Goal: Information Seeking & Learning: Learn about a topic

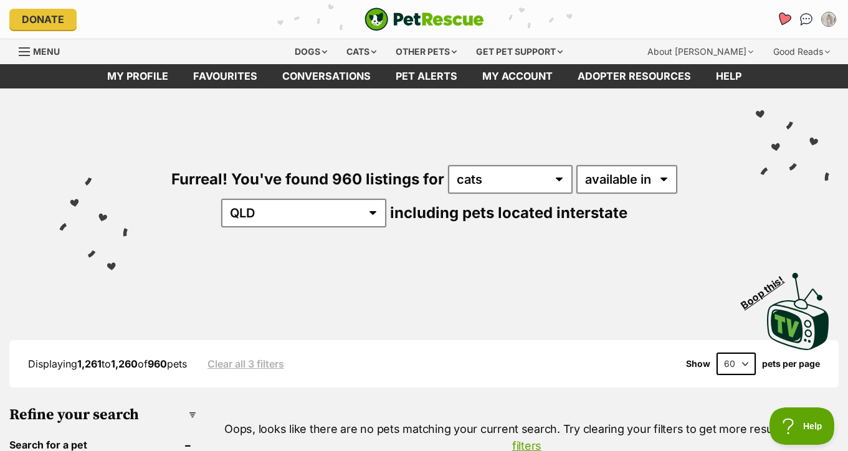
click at [787, 18] on icon "Favourites" at bounding box center [783, 19] width 15 height 14
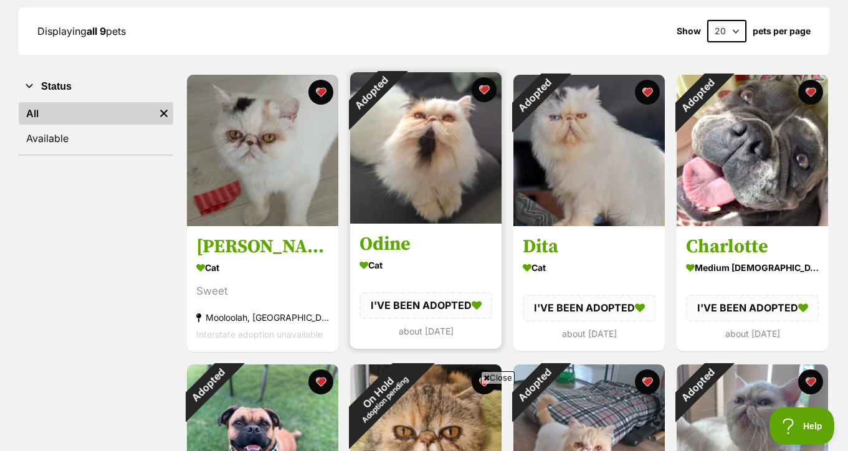
scroll to position [183, 0]
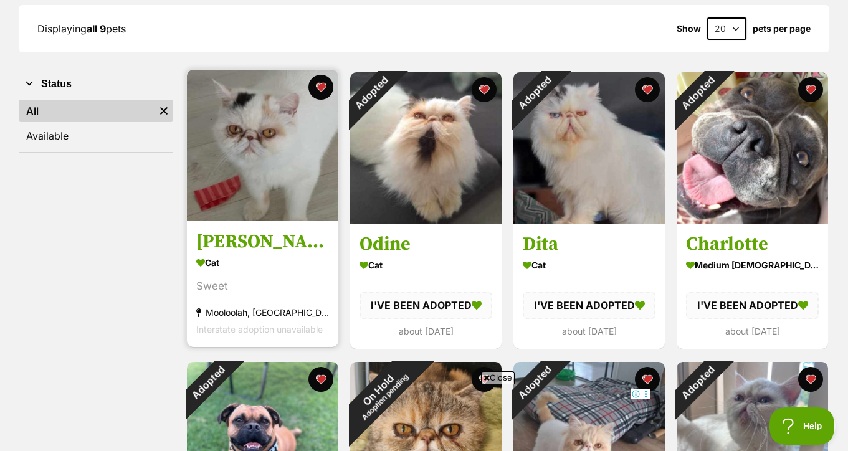
click at [285, 212] on img at bounding box center [262, 145] width 151 height 151
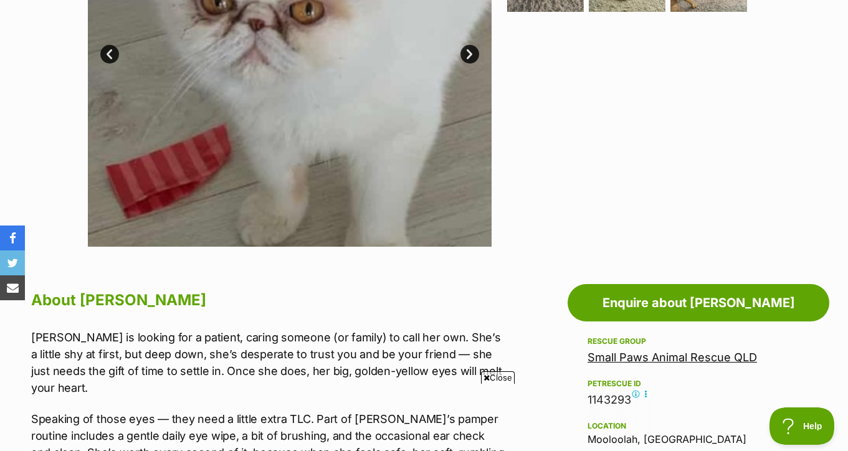
scroll to position [417, 0]
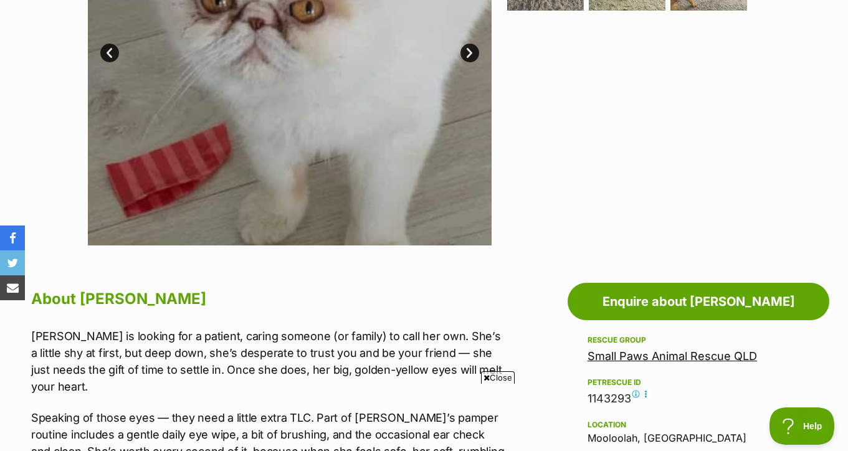
click at [498, 377] on span "Close" at bounding box center [498, 377] width 34 height 12
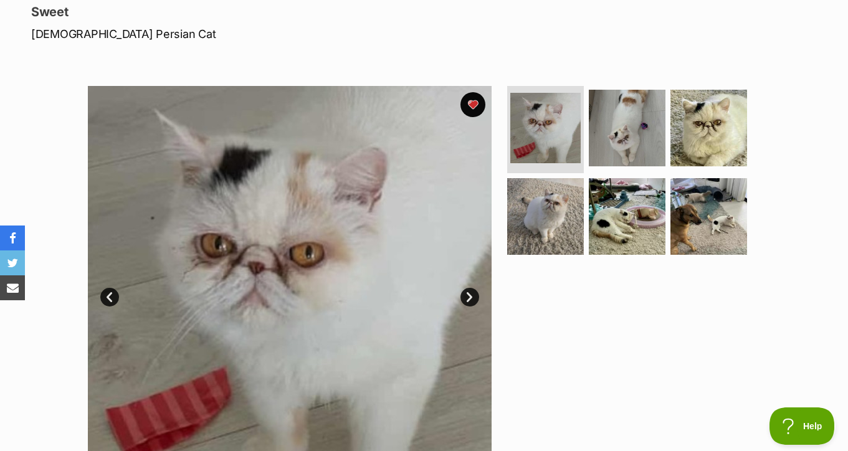
scroll to position [163, 0]
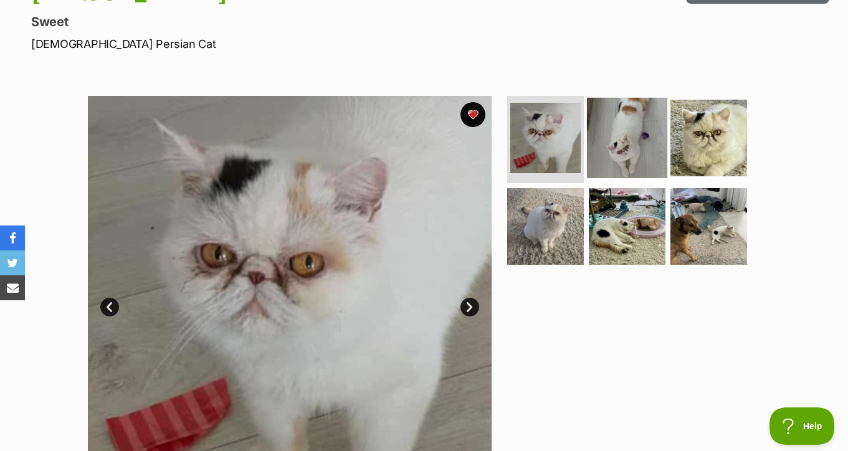
click at [631, 126] on img at bounding box center [627, 138] width 80 height 80
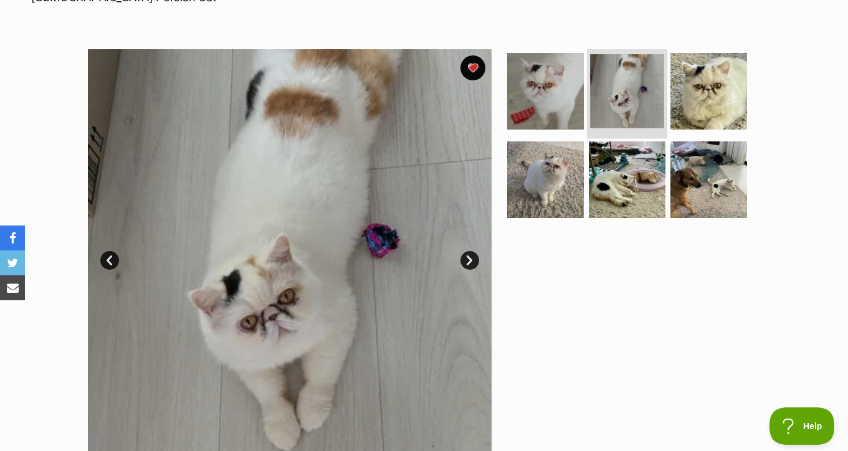
scroll to position [238, 0]
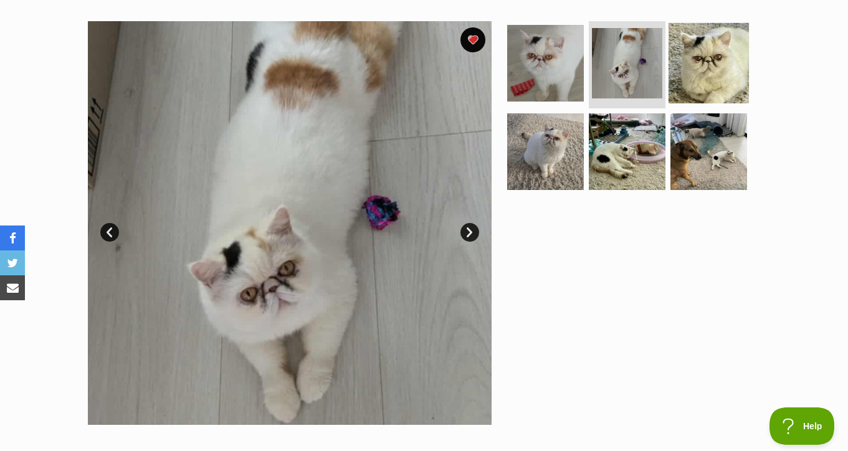
click at [725, 85] on img at bounding box center [709, 63] width 80 height 80
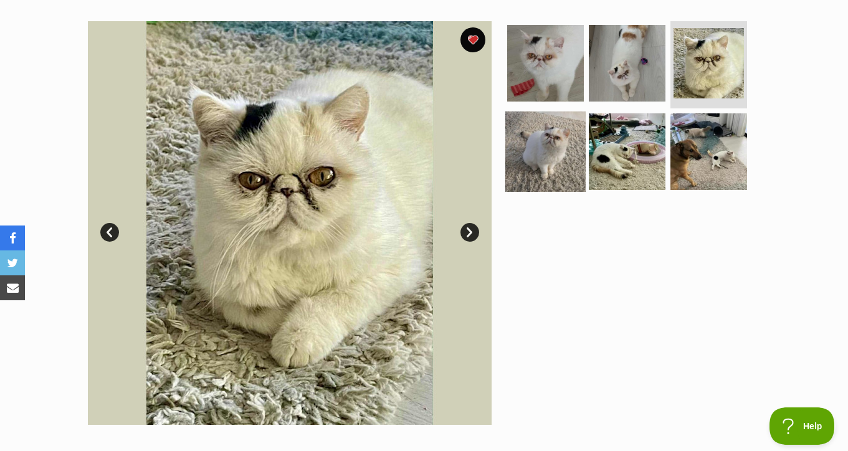
scroll to position [0, 0]
click at [540, 179] on img at bounding box center [545, 151] width 80 height 80
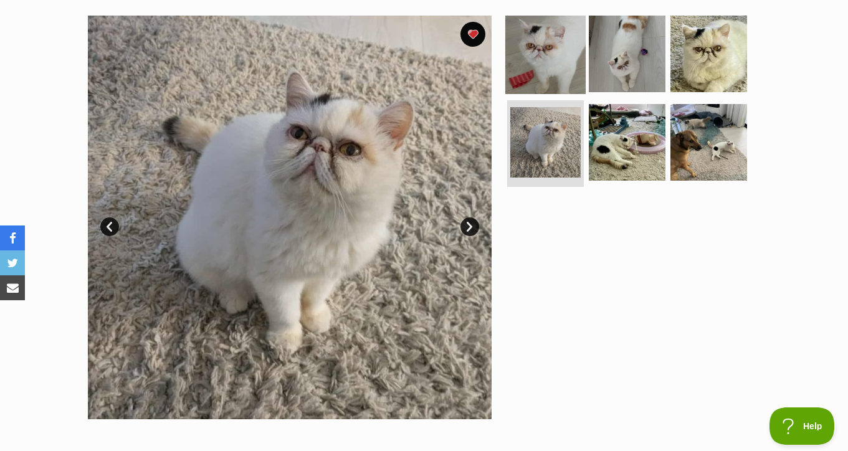
click at [550, 49] on img at bounding box center [545, 54] width 80 height 80
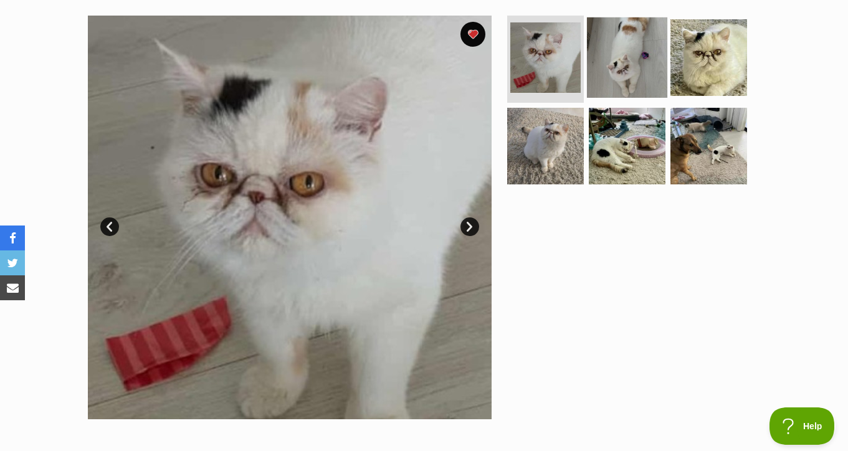
click at [616, 70] on img at bounding box center [627, 57] width 80 height 80
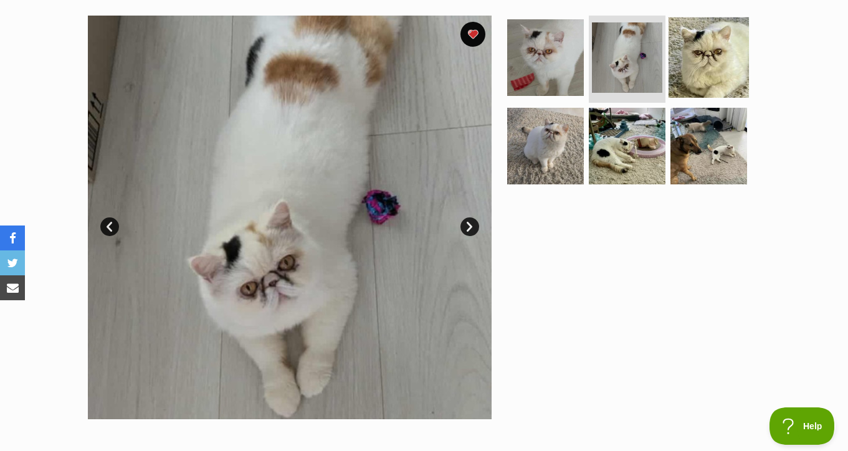
click at [713, 32] on img at bounding box center [709, 57] width 80 height 80
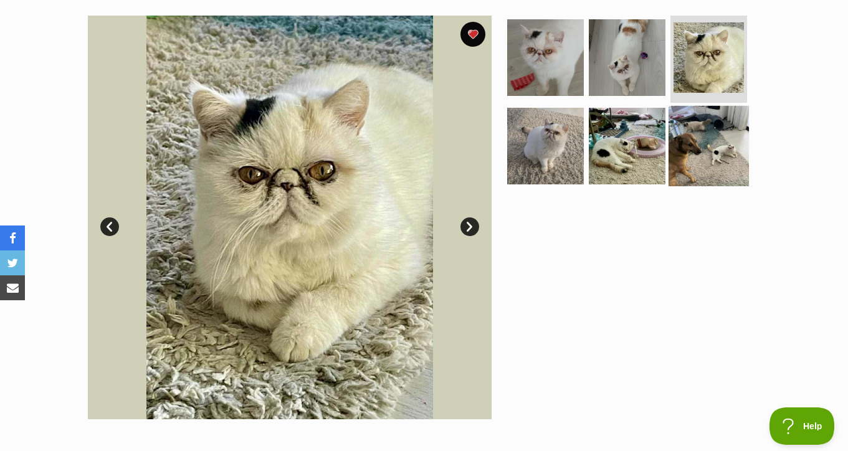
click at [705, 161] on img at bounding box center [709, 145] width 80 height 80
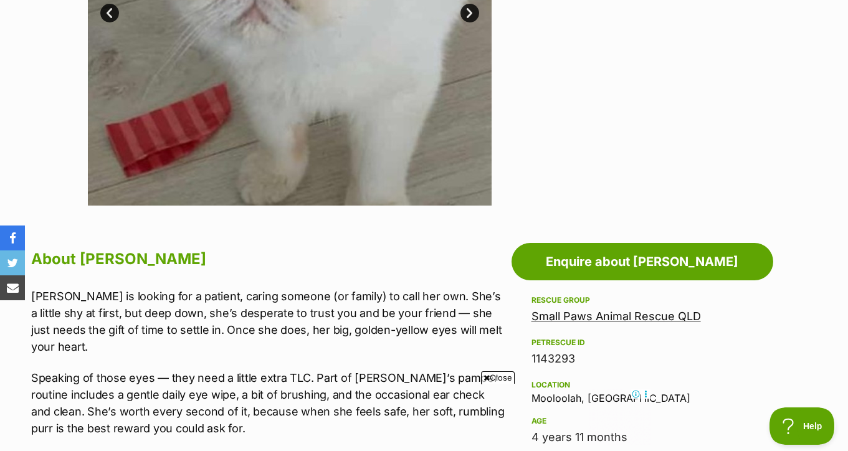
scroll to position [458, 0]
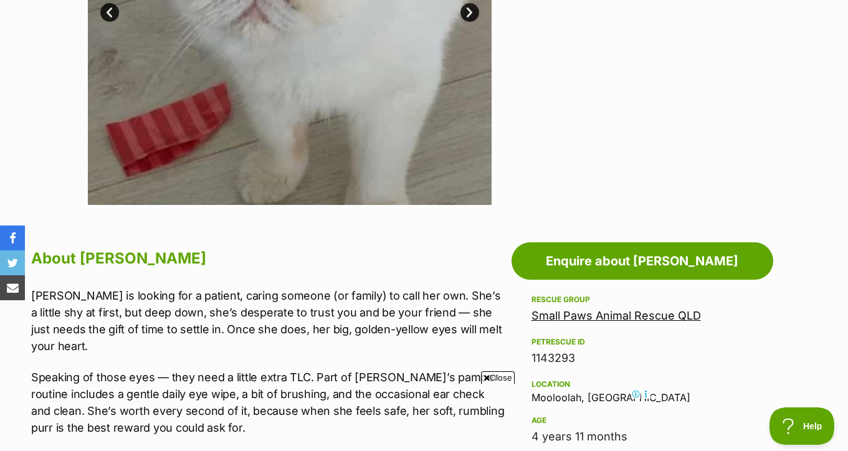
click at [601, 312] on link "Small Paws Animal Rescue QLD" at bounding box center [615, 315] width 169 height 13
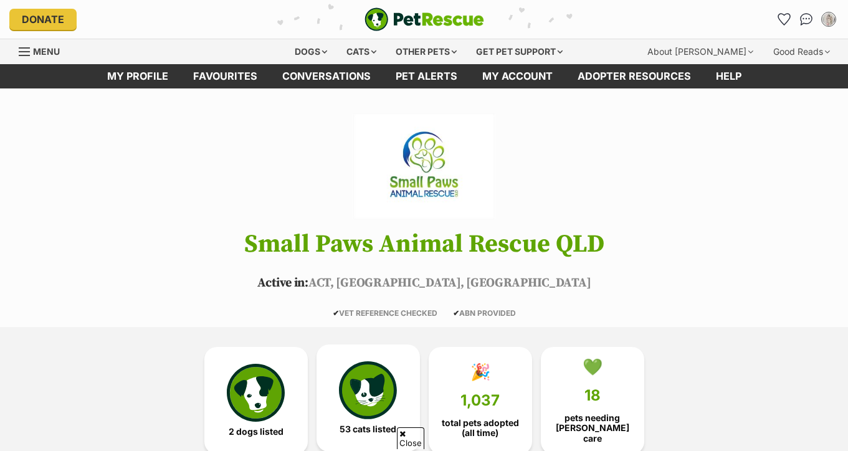
scroll to position [202, 0]
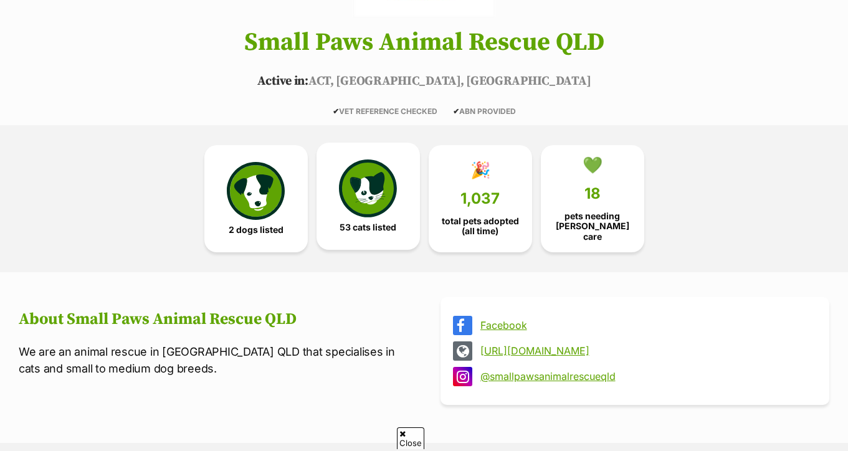
click at [389, 211] on img at bounding box center [367, 188] width 57 height 57
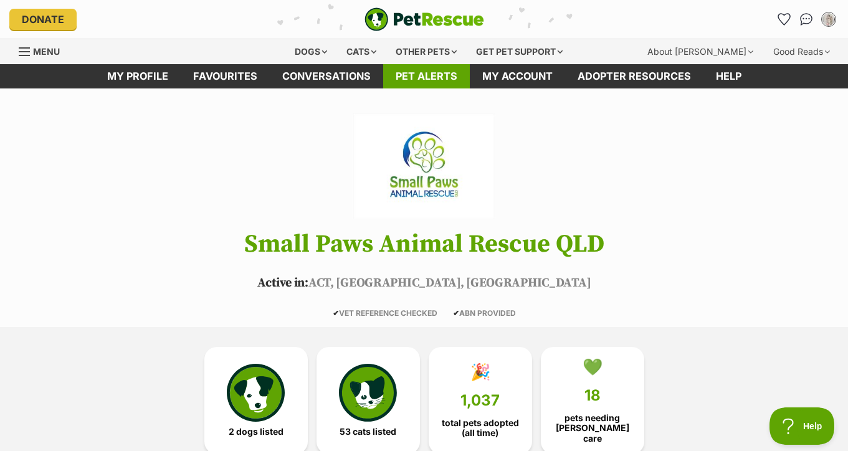
click at [452, 80] on link "Pet alerts" at bounding box center [426, 76] width 87 height 24
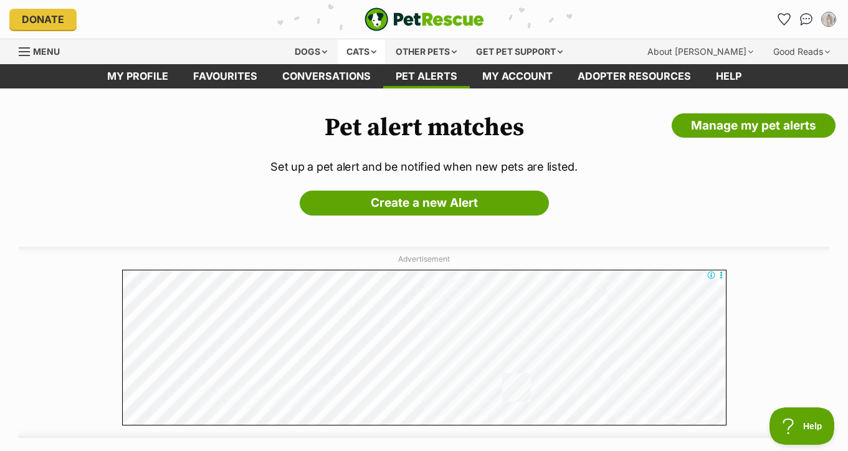
click at [350, 55] on div "Cats" at bounding box center [361, 51] width 47 height 25
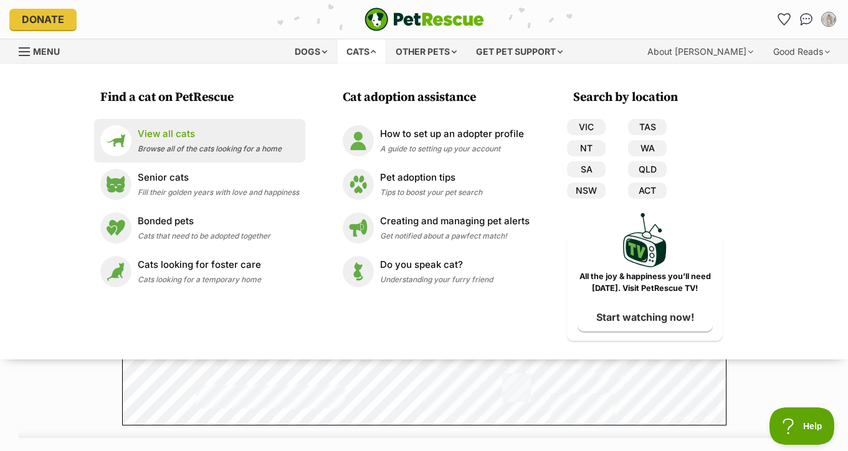
click at [194, 136] on p "View all cats" at bounding box center [210, 134] width 144 height 14
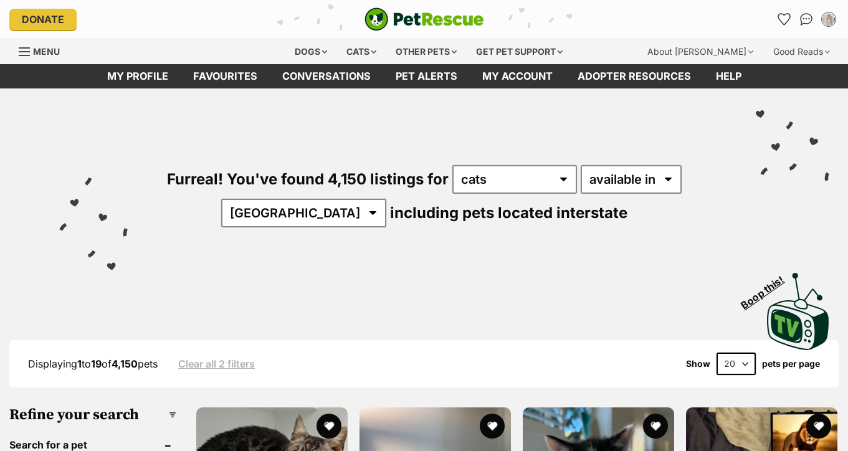
click at [331, 210] on select "[GEOGRAPHIC_DATA] [GEOGRAPHIC_DATA] [GEOGRAPHIC_DATA] [GEOGRAPHIC_DATA] [GEOGRA…" at bounding box center [303, 213] width 165 height 29
select select "QLD"
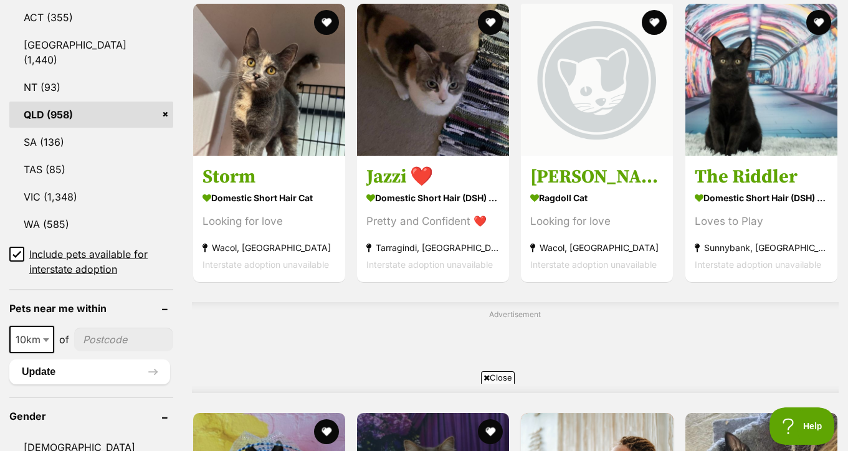
scroll to position [718, 0]
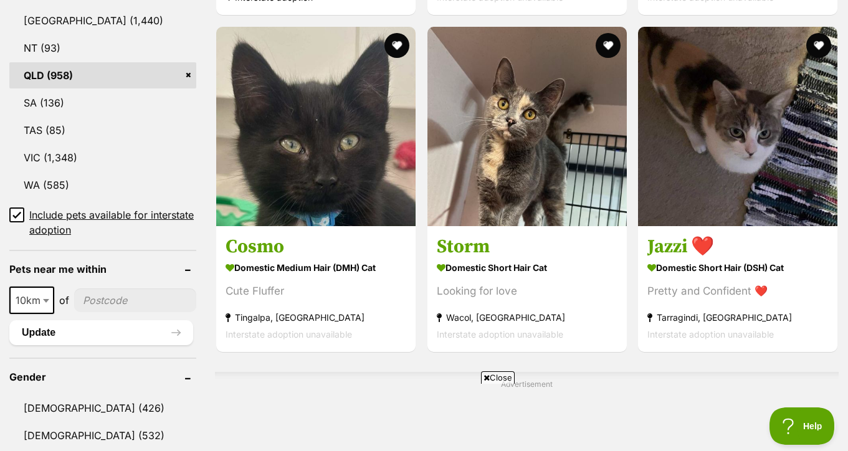
click at [98, 314] on div "10km 25km 50km 100km 250km 10km of Update" at bounding box center [102, 316] width 187 height 59
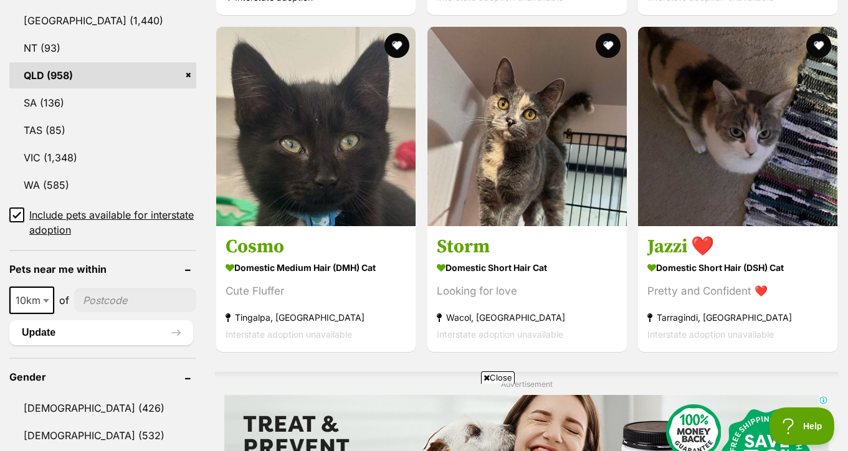
scroll to position [0, 0]
click at [121, 296] on input"] "postcode" at bounding box center [135, 300] width 122 height 24
type input"] "4055"
click at [18, 298] on span "10km" at bounding box center [32, 300] width 42 height 17
select select "50"
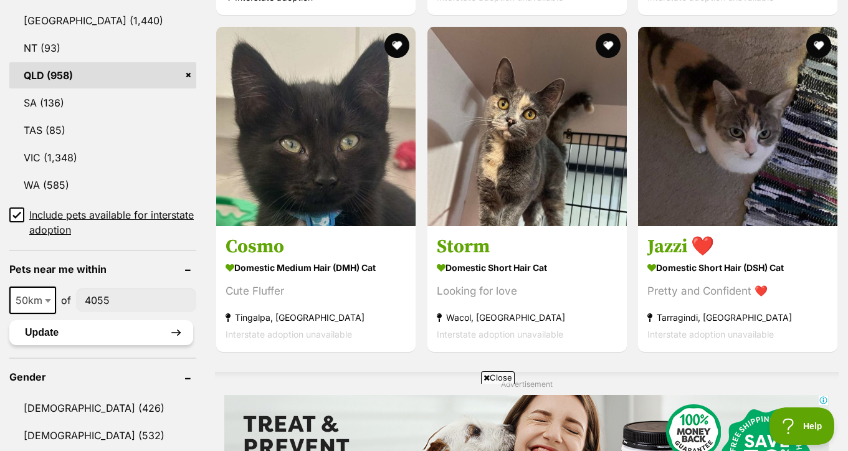
click at [81, 340] on button "Update" at bounding box center [101, 332] width 184 height 25
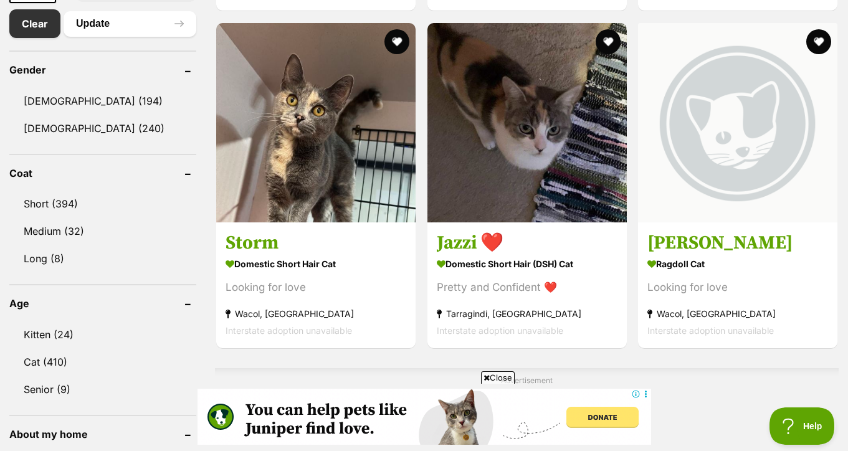
click at [67, 147] on form "Refine your search Search for a pet Search Species Cats (434) Dogs (234) Other …" at bounding box center [102, 431] width 187 height 1494
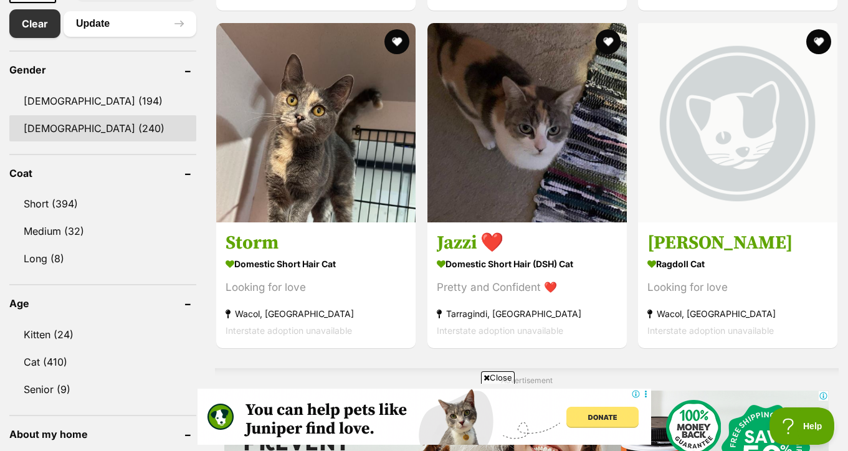
click at [65, 130] on link "[DEMOGRAPHIC_DATA] (240)" at bounding box center [102, 128] width 187 height 26
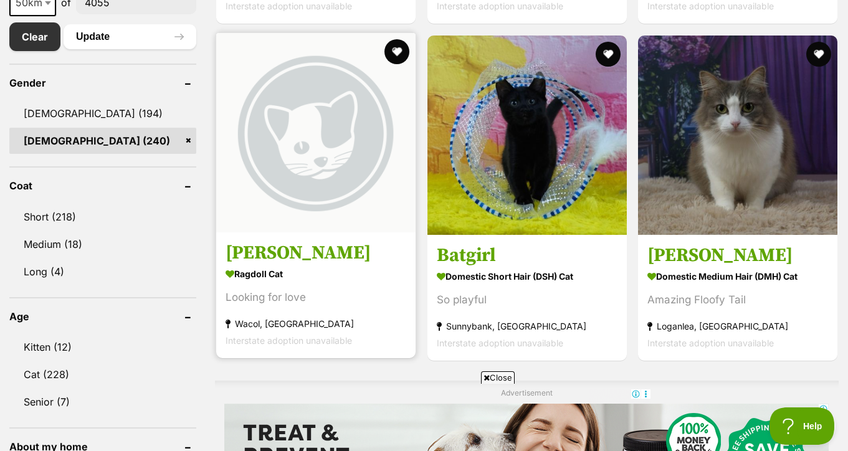
scroll to position [710, 0]
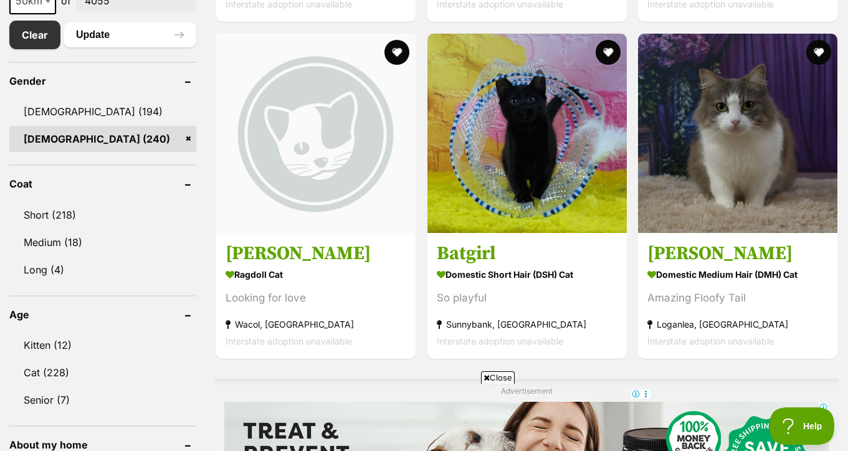
click at [491, 376] on span "Close" at bounding box center [498, 377] width 34 height 12
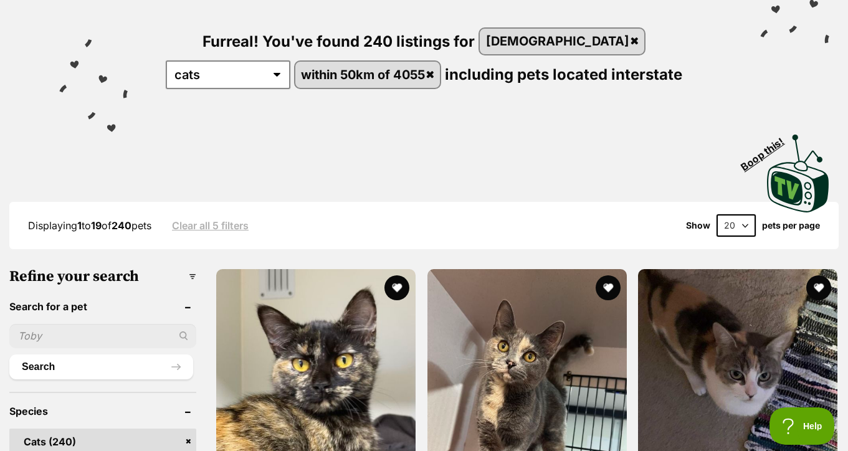
scroll to position [151, 0]
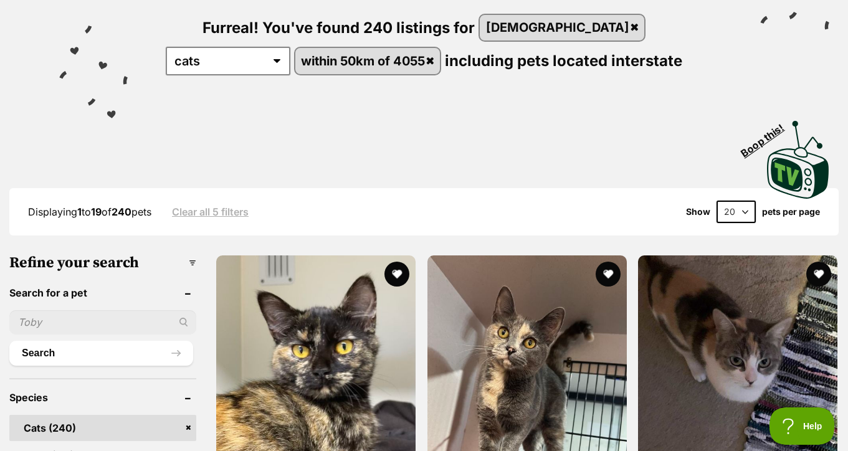
select select "60"
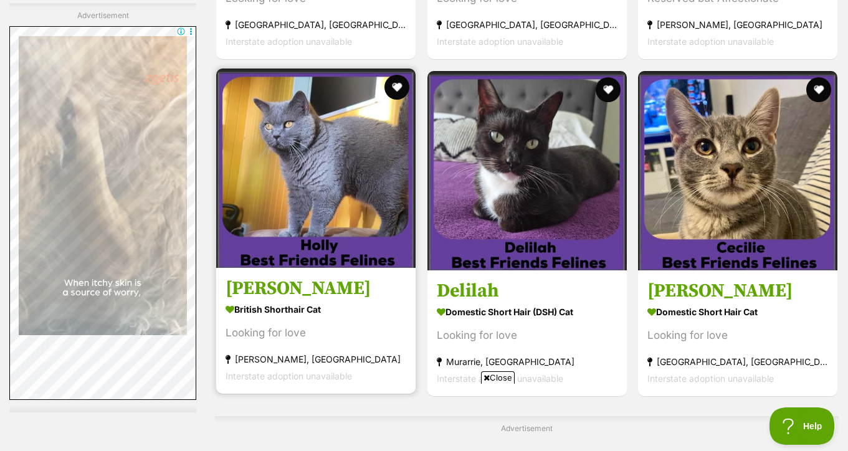
click at [378, 189] on img at bounding box center [315, 168] width 199 height 199
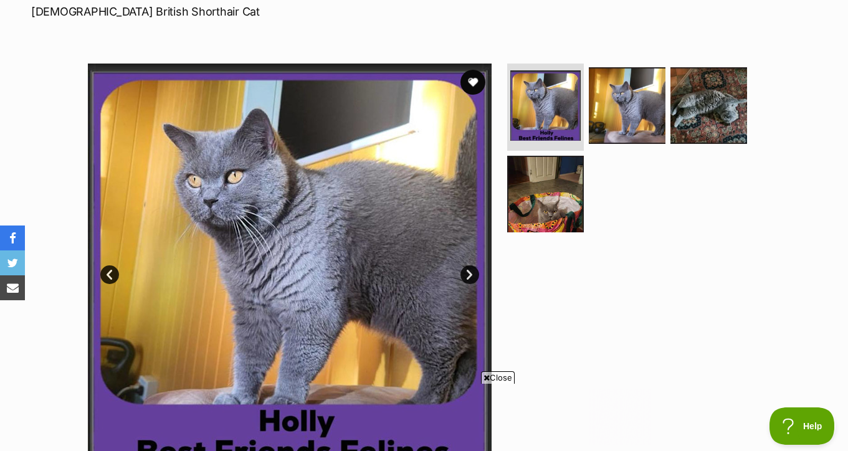
click at [468, 279] on link "Next" at bounding box center [469, 274] width 19 height 19
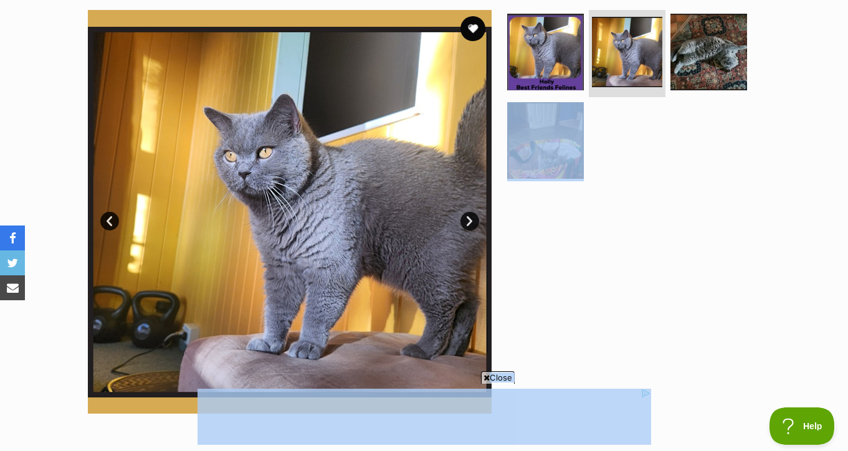
drag, startPoint x: 502, startPoint y: 388, endPoint x: 513, endPoint y: 365, distance: 25.1
click at [500, 373] on span "Close" at bounding box center [498, 377] width 34 height 12
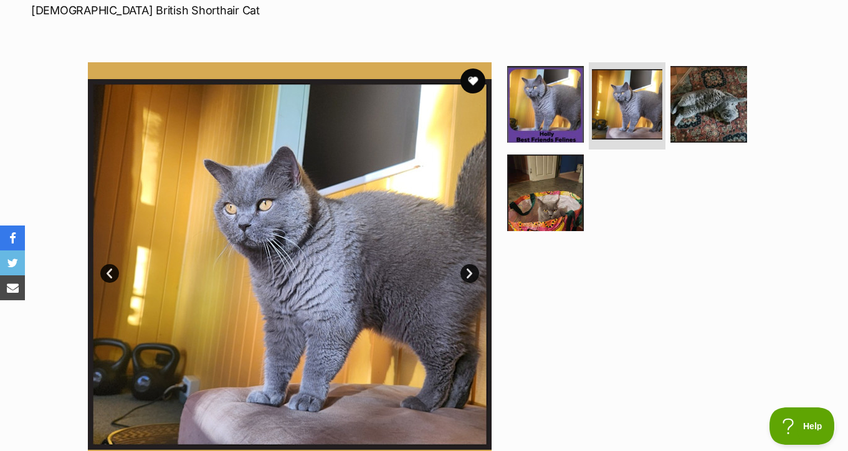
scroll to position [200, 0]
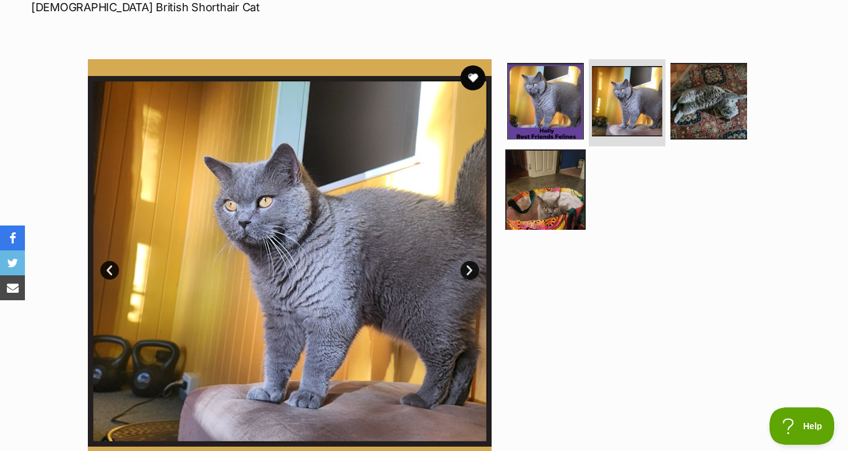
click at [531, 191] on img at bounding box center [545, 189] width 80 height 80
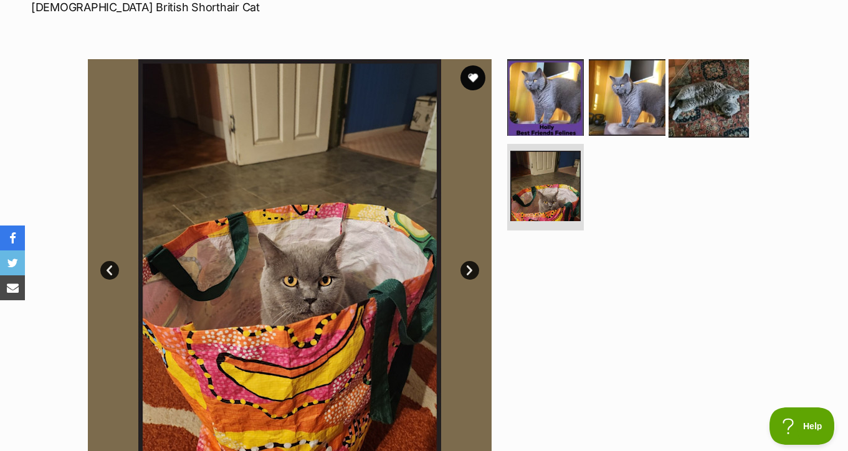
click at [685, 115] on img at bounding box center [709, 97] width 80 height 80
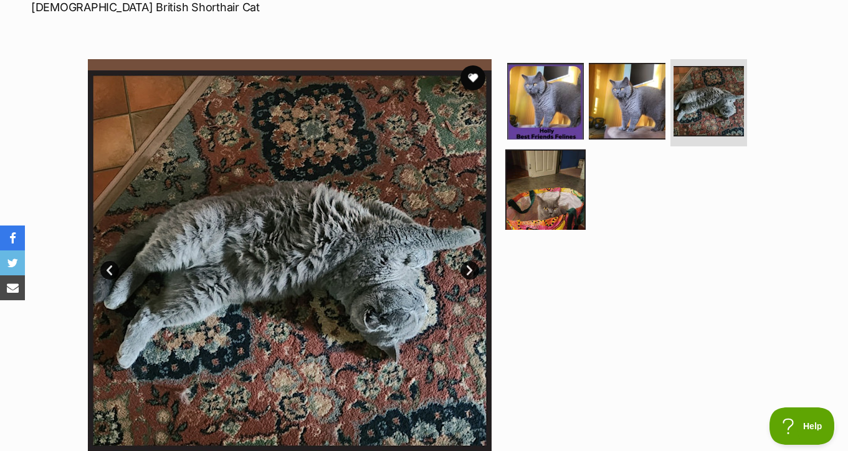
click at [545, 160] on img at bounding box center [545, 189] width 80 height 80
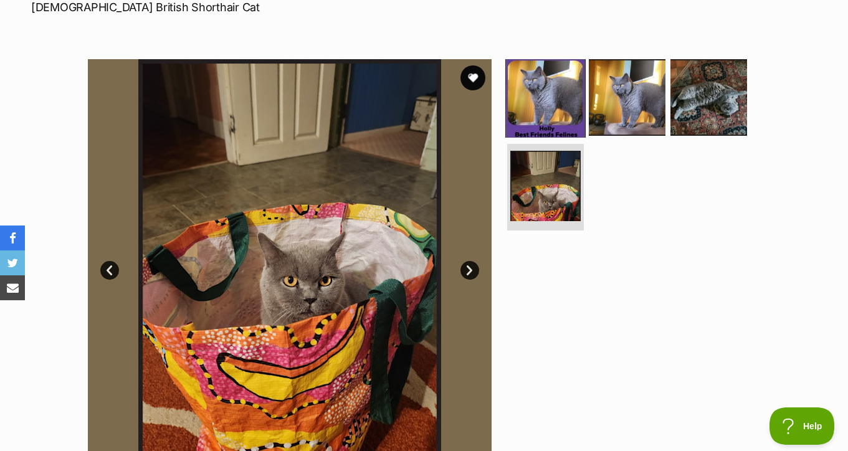
click at [543, 110] on img at bounding box center [545, 97] width 80 height 80
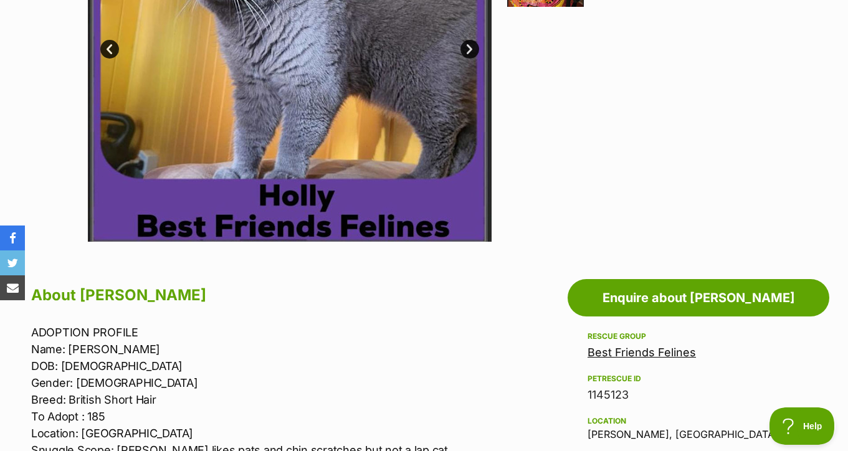
scroll to position [384, 0]
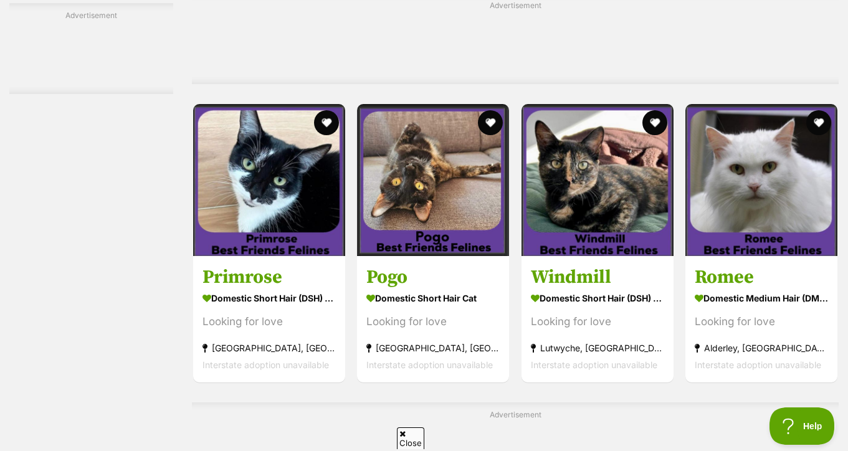
scroll to position [5037, 0]
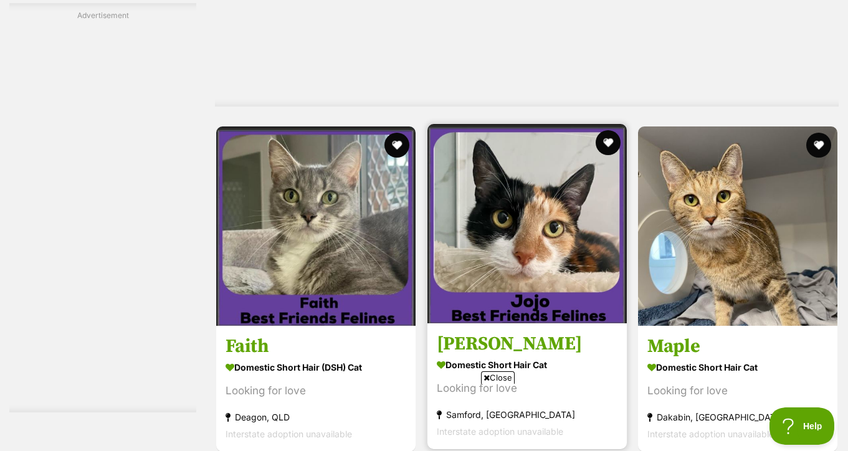
scroll to position [2943, 0]
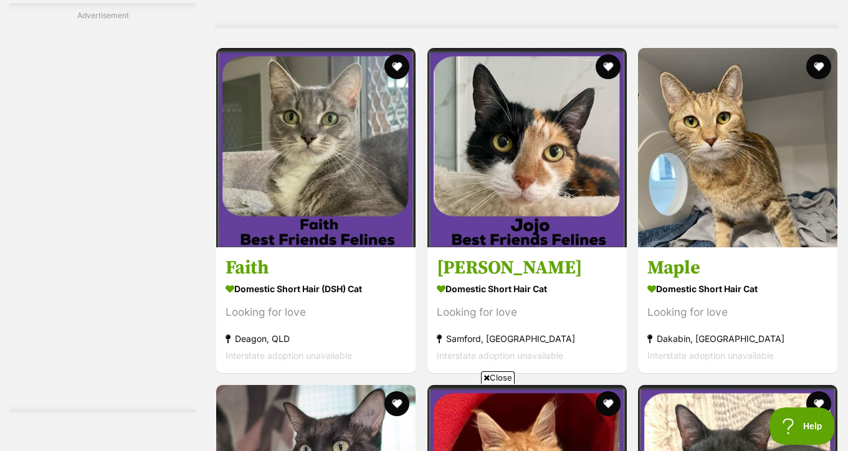
click at [498, 374] on span "Close" at bounding box center [498, 377] width 34 height 12
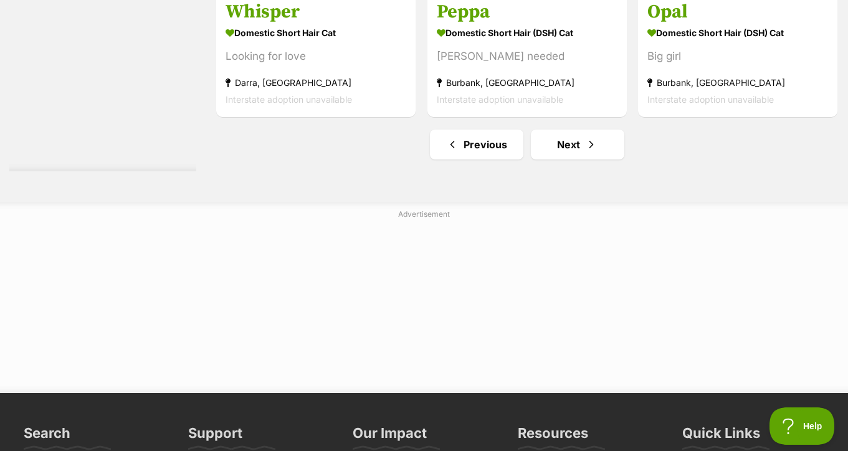
scroll to position [8897, 0]
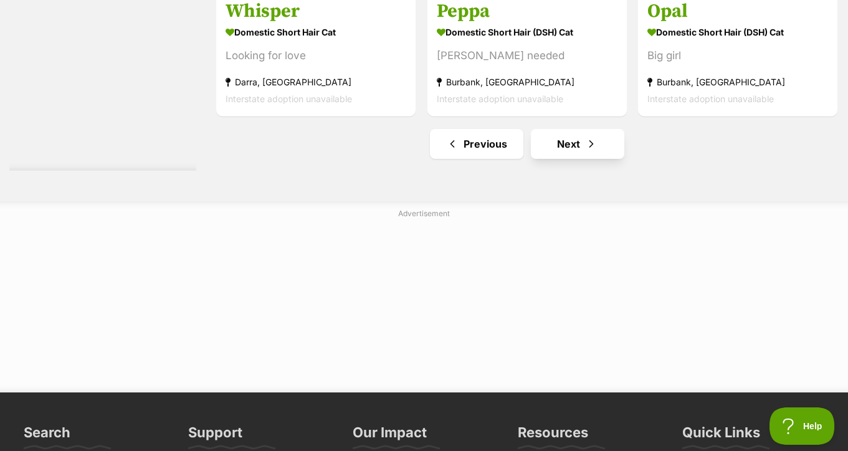
click at [577, 146] on link "Next" at bounding box center [577, 144] width 93 height 30
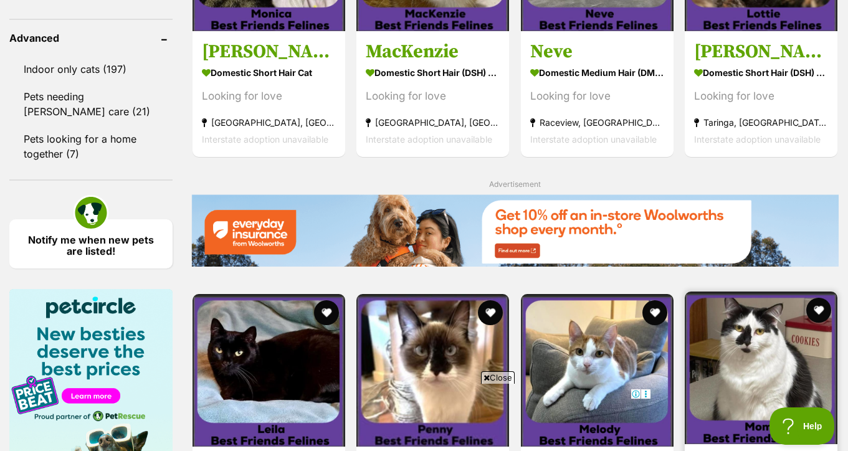
scroll to position [1468, 0]
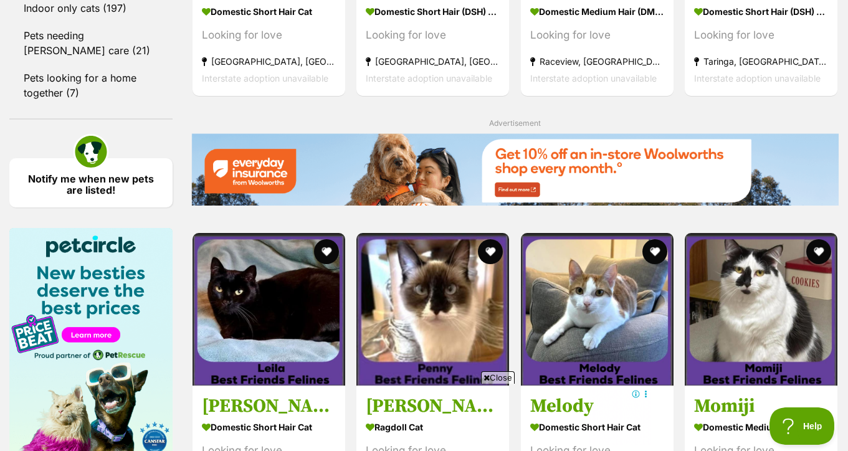
click at [500, 374] on span "Close" at bounding box center [498, 377] width 34 height 12
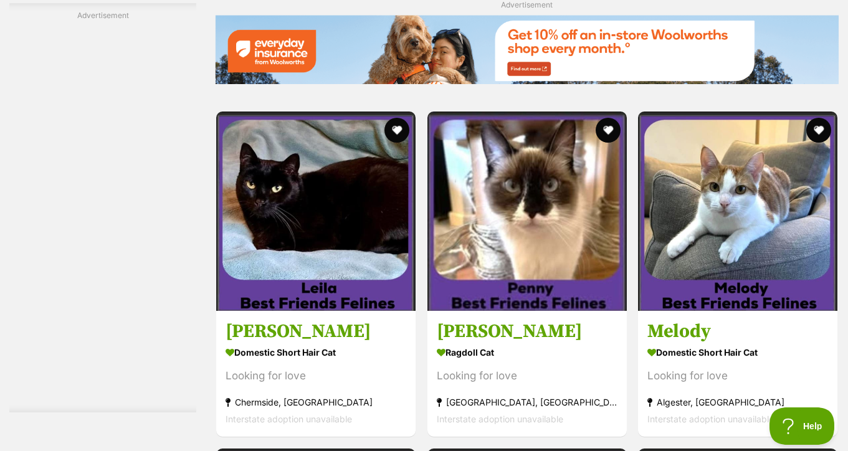
scroll to position [2102, 0]
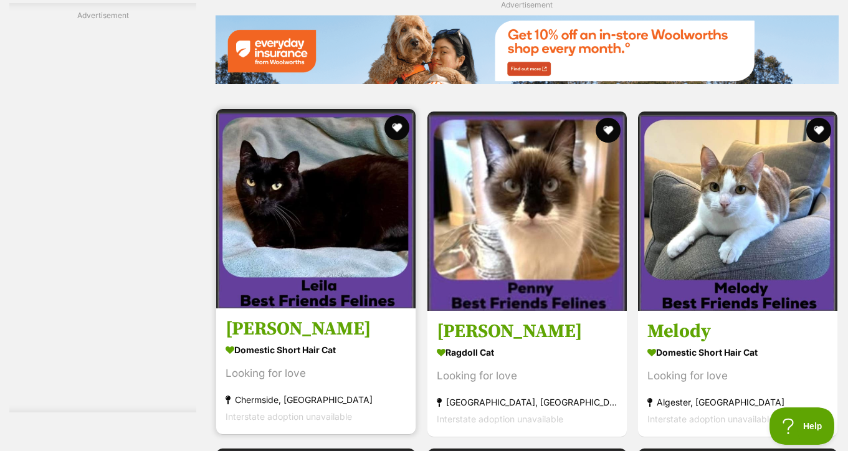
click at [366, 236] on img at bounding box center [315, 208] width 199 height 199
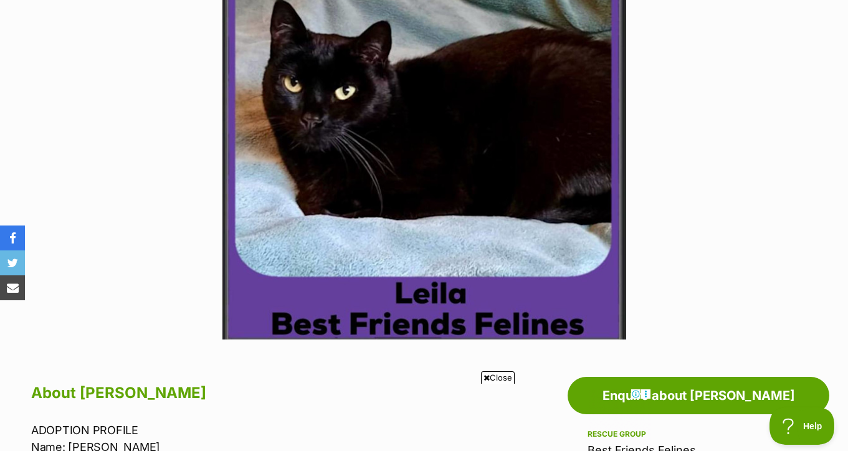
scroll to position [320, 0]
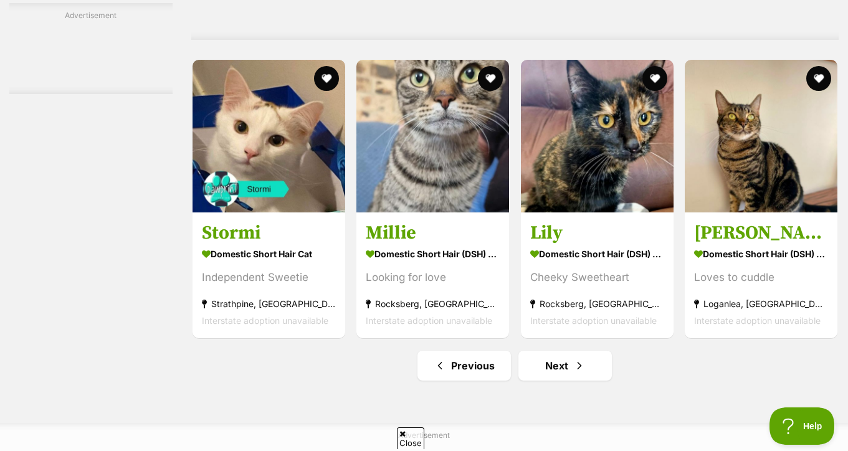
scroll to position [5545, 0]
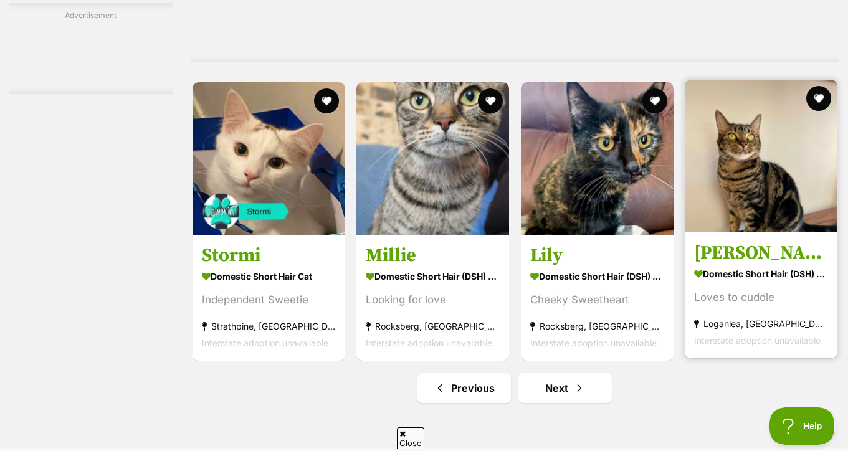
click at [783, 156] on img at bounding box center [761, 156] width 153 height 153
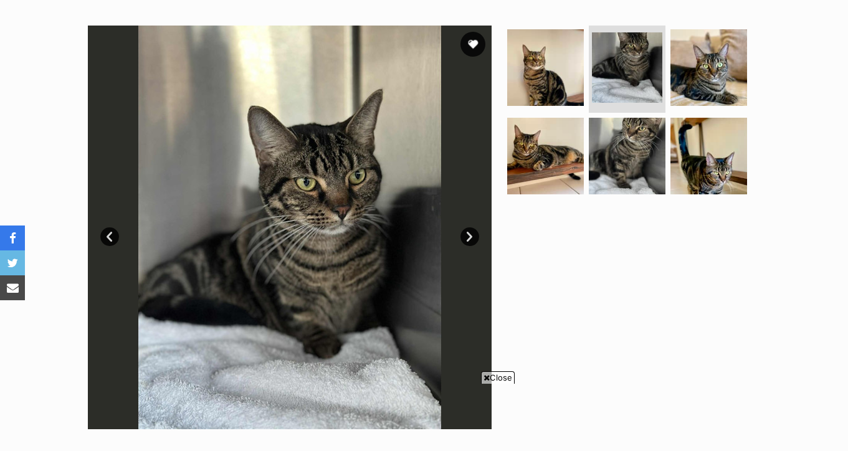
click at [472, 242] on link "Next" at bounding box center [469, 236] width 19 height 19
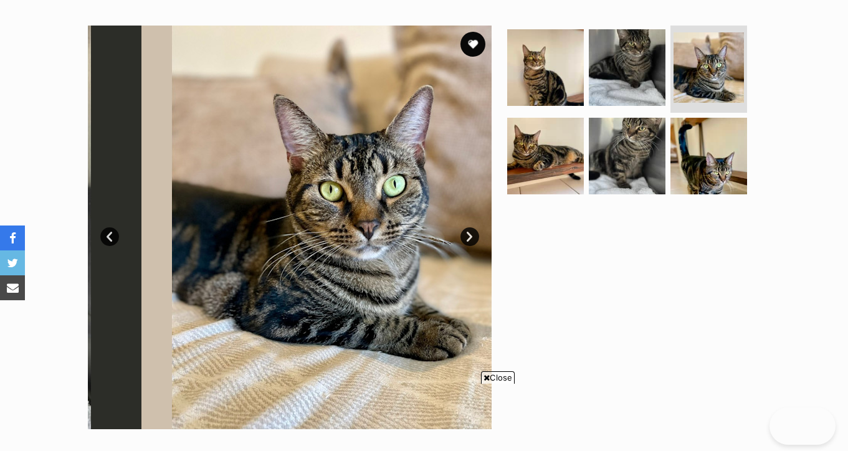
click at [472, 242] on link "Next" at bounding box center [469, 236] width 19 height 19
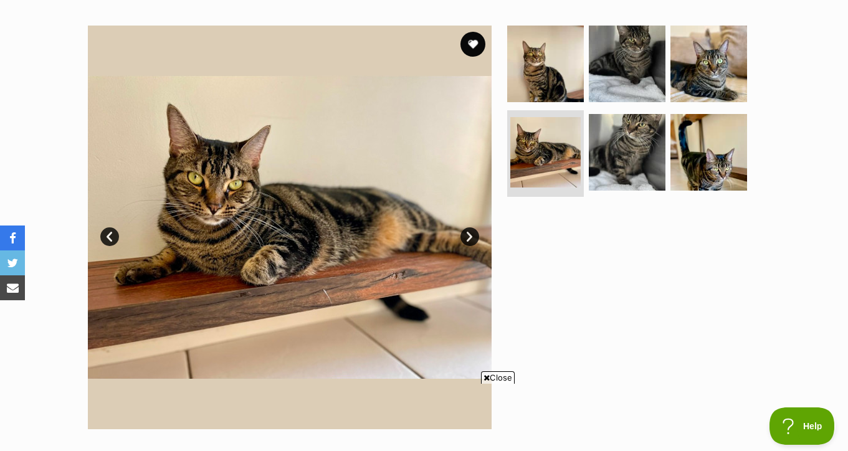
scroll to position [0, 0]
click at [472, 242] on link "Next" at bounding box center [469, 236] width 19 height 19
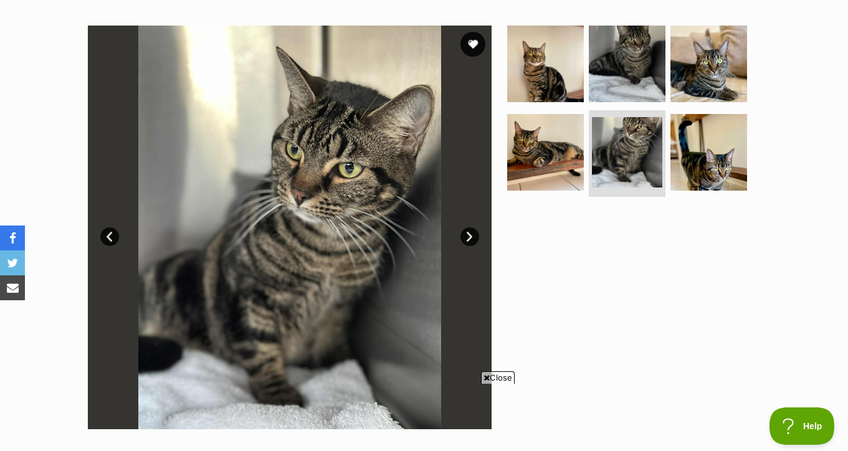
click at [472, 242] on link "Next" at bounding box center [469, 236] width 19 height 19
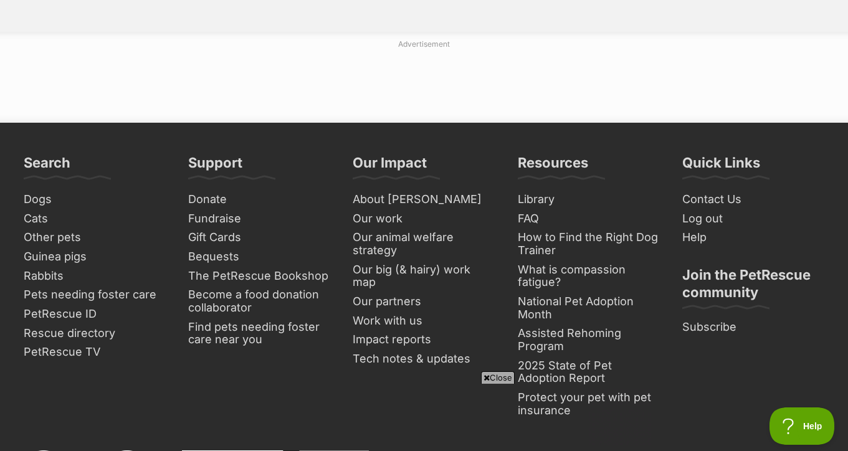
scroll to position [5739, 0]
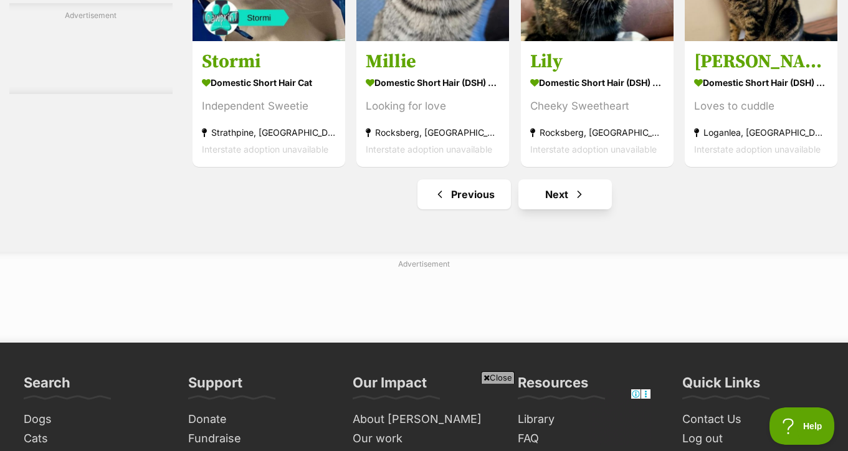
click at [575, 179] on link "Next" at bounding box center [564, 194] width 93 height 30
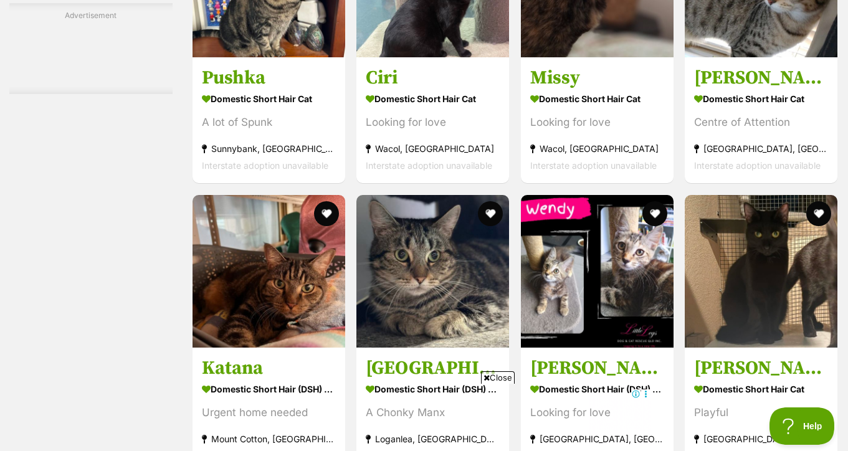
scroll to position [3834, 0]
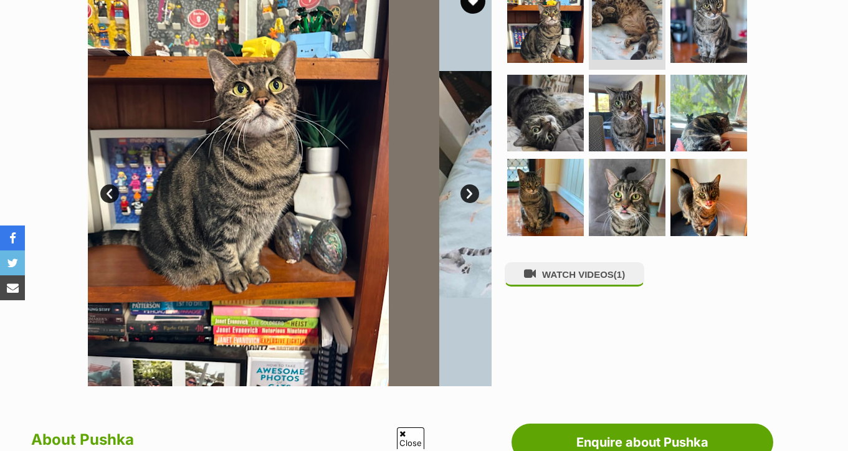
scroll to position [277, 0]
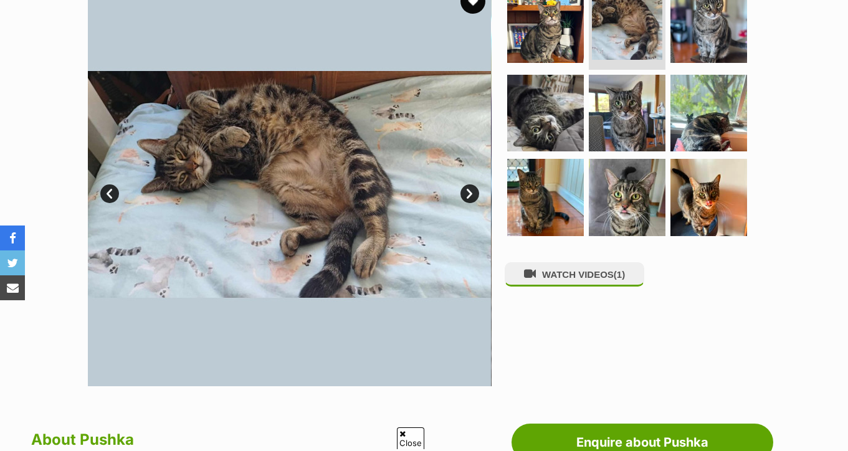
click at [472, 198] on link "Next" at bounding box center [469, 193] width 19 height 19
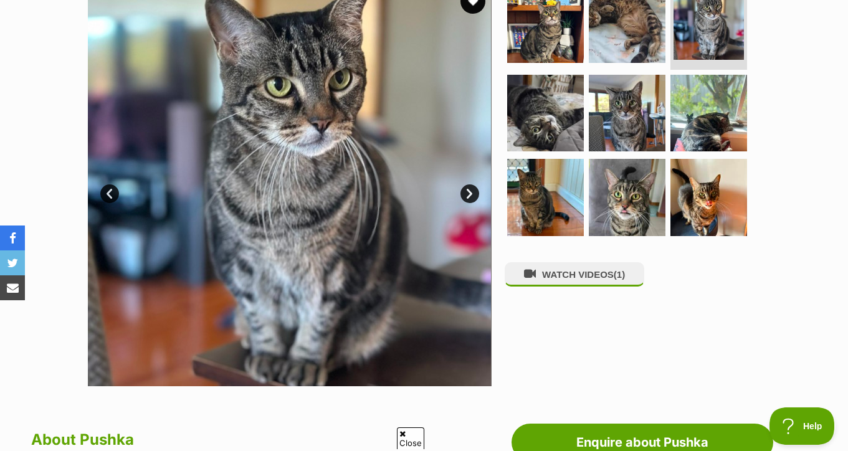
scroll to position [0, 0]
click at [472, 198] on link "Next" at bounding box center [469, 193] width 19 height 19
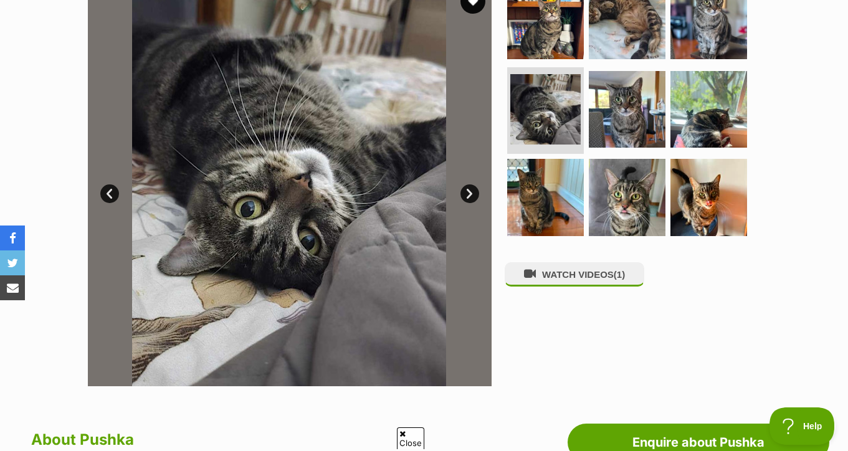
click at [472, 198] on link "Next" at bounding box center [469, 193] width 19 height 19
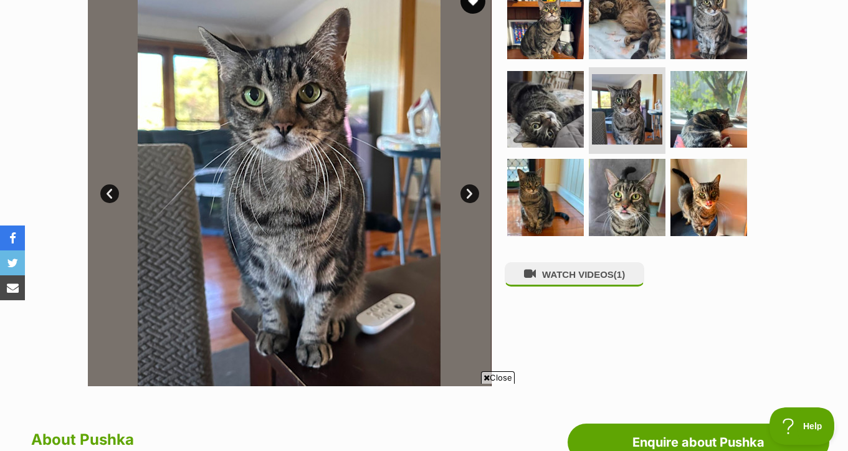
click at [472, 198] on link "Next" at bounding box center [469, 193] width 19 height 19
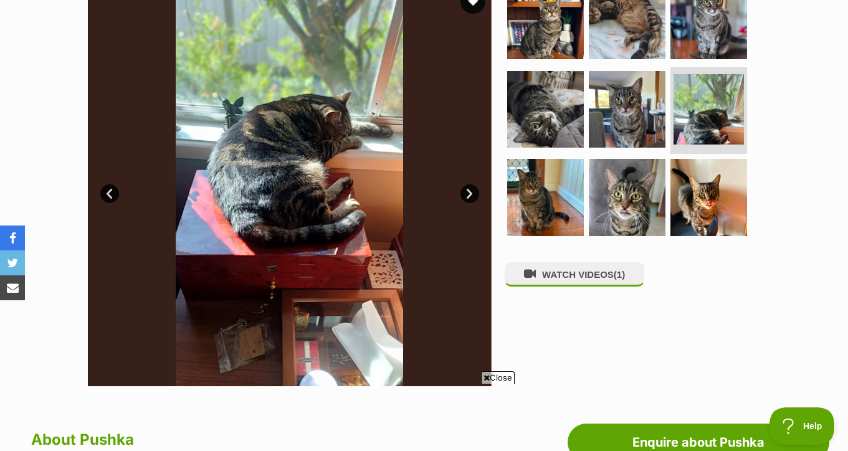
click at [472, 198] on link "Next" at bounding box center [469, 193] width 19 height 19
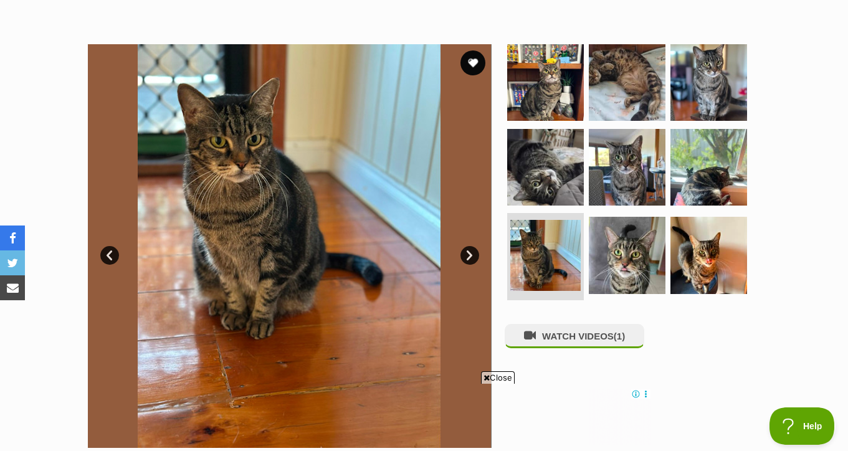
click at [475, 253] on link "Next" at bounding box center [469, 255] width 19 height 19
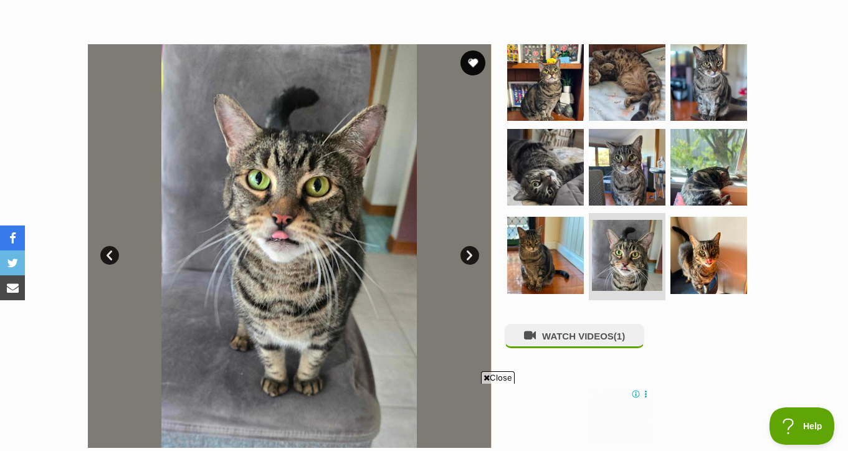
click at [475, 253] on link "Next" at bounding box center [469, 255] width 19 height 19
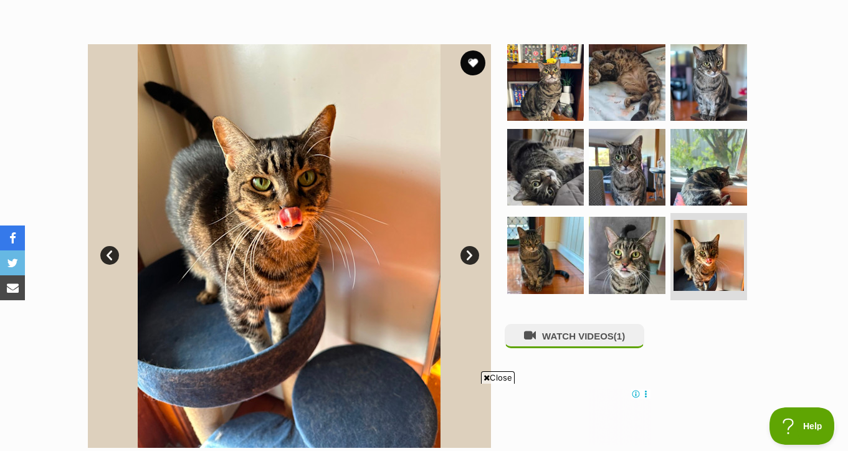
click at [475, 253] on link "Next" at bounding box center [469, 255] width 19 height 19
